Goal: Navigation & Orientation: Go to known website

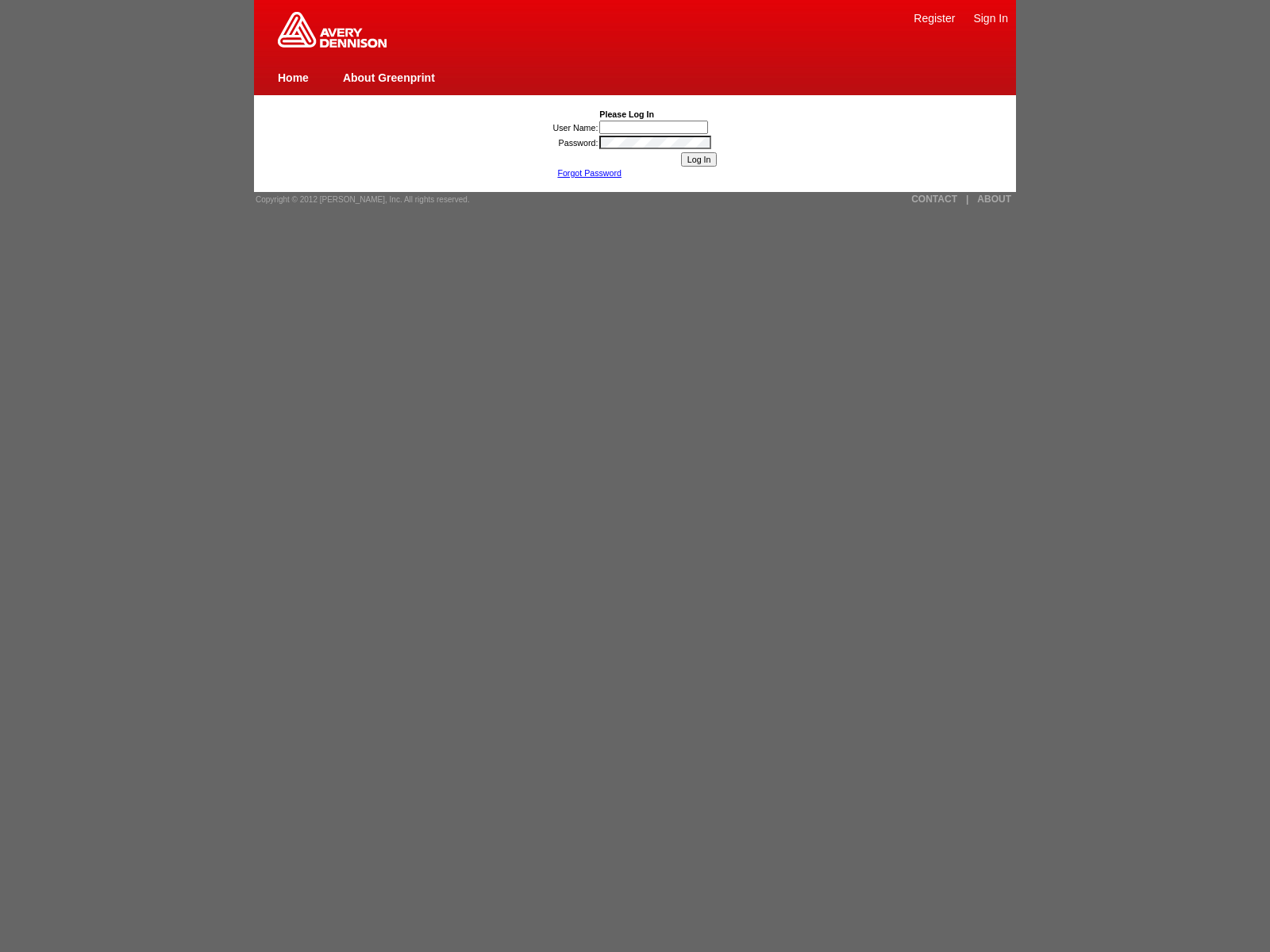
click at [655, 127] on input "User Name:" at bounding box center [653, 127] width 109 height 14
